Goal: Task Accomplishment & Management: Use online tool/utility

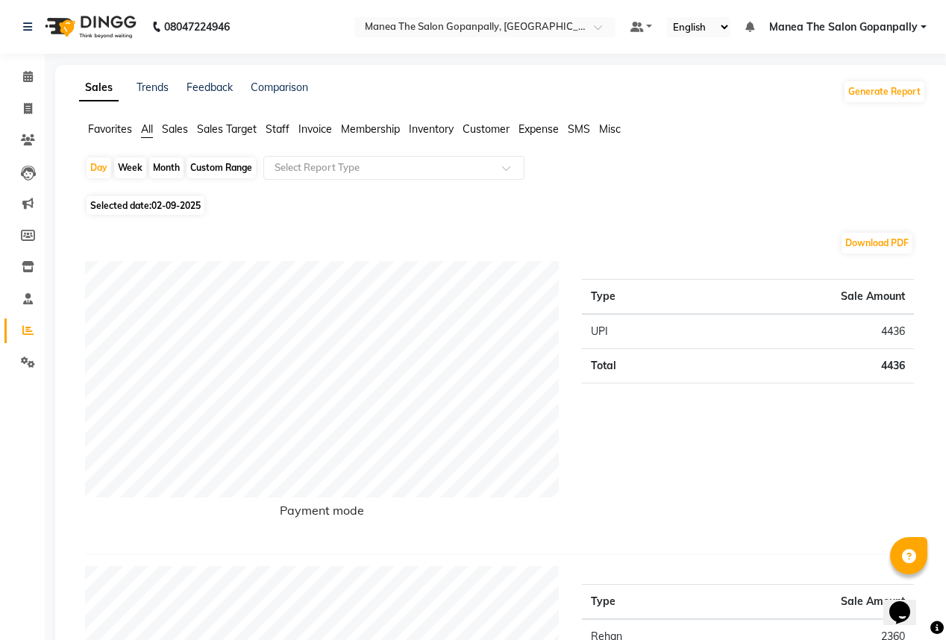
click at [164, 165] on div "Month" at bounding box center [166, 167] width 34 height 21
select select "9"
select select "2025"
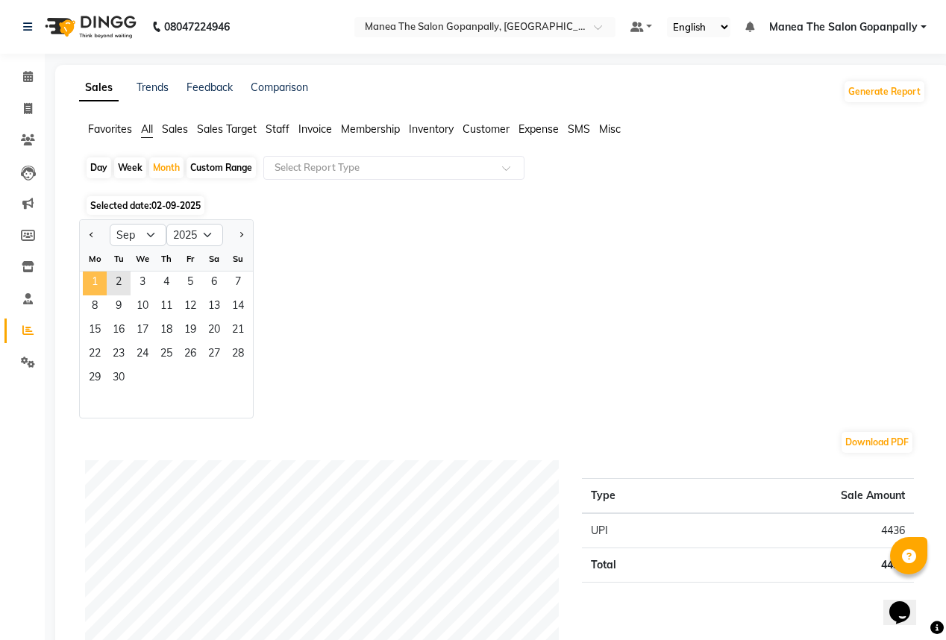
click at [99, 287] on span "1" at bounding box center [95, 284] width 24 height 24
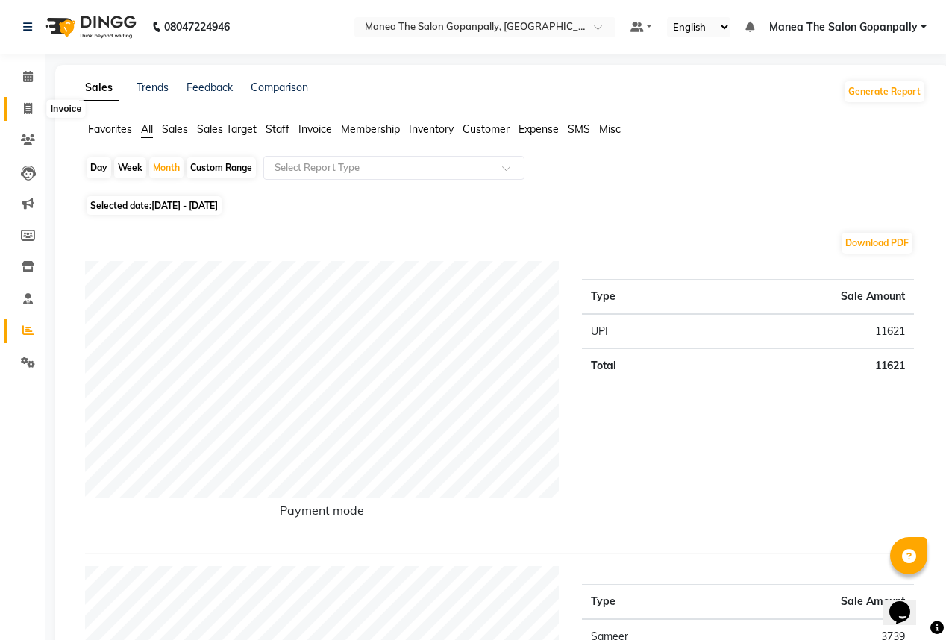
click at [31, 108] on icon at bounding box center [28, 108] width 8 height 11
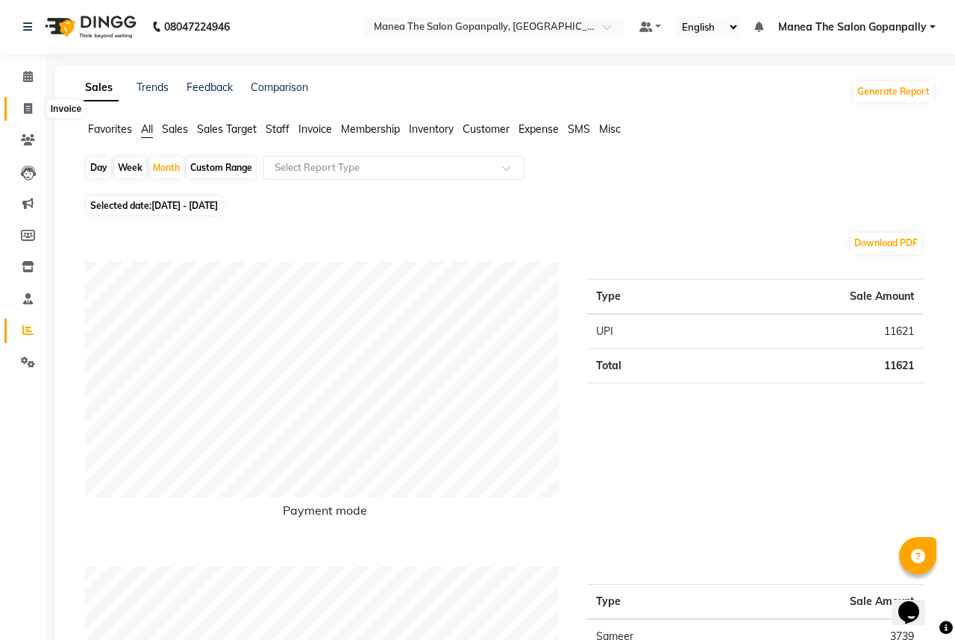
select select "7027"
select select "service"
